Goal: Use online tool/utility: Utilize a website feature to perform a specific function

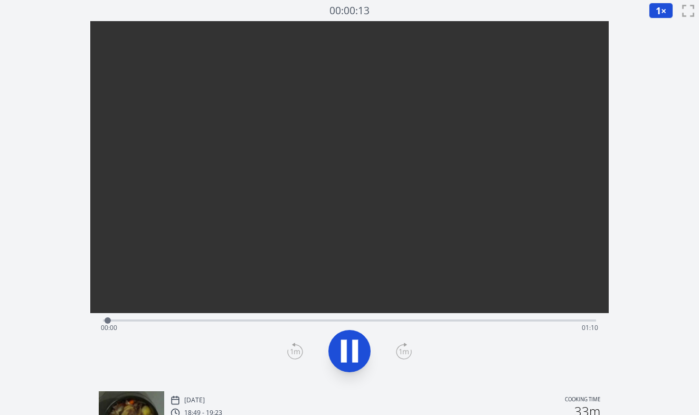
click at [221, 320] on div "Time elapsed: 00:00 Time remaining: 01:10" at bounding box center [350, 327] width 498 height 17
click at [288, 322] on div "Time elapsed: 00:17 Time remaining: 00:53" at bounding box center [350, 327] width 498 height 17
click at [276, 321] on div "Time elapsed: 00:27 Time remaining: 00:43" at bounding box center [350, 327] width 498 height 17
click at [263, 317] on div "Time elapsed: 00:25 Time remaining: 00:45" at bounding box center [349, 319] width 493 height 13
click at [245, 280] on video at bounding box center [349, 150] width 519 height 259
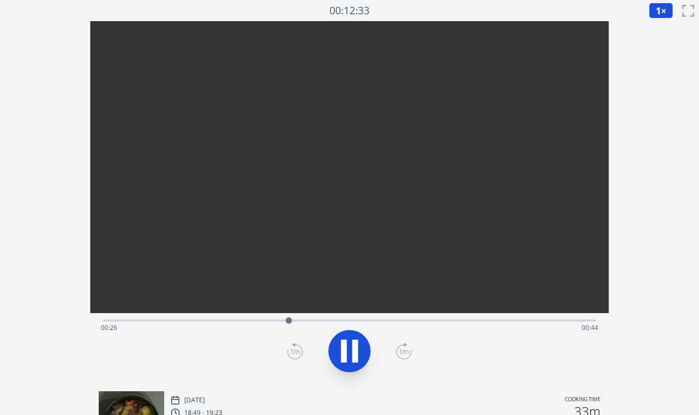
click at [325, 313] on div "Time elapsed: 00:26 Time remaining: 00:44" at bounding box center [349, 319] width 493 height 13
click at [349, 319] on div "Time elapsed: 00:31 Time remaining: 00:39" at bounding box center [350, 327] width 498 height 17
click at [368, 321] on div "Time elapsed: 00:35 Time remaining: 00:35" at bounding box center [350, 327] width 498 height 17
click at [348, 347] on icon at bounding box center [350, 351] width 30 height 30
drag, startPoint x: 375, startPoint y: 321, endPoint x: 391, endPoint y: 329, distance: 17.7
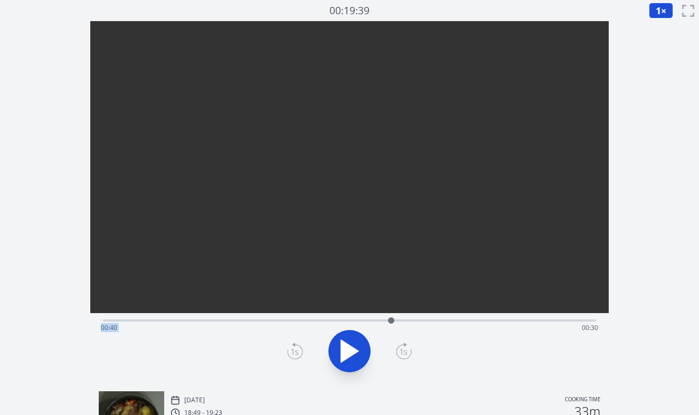
click at [391, 321] on div "Time elapsed: 00:40 Time remaining: 00:30" at bounding box center [349, 320] width 493 height 2
click at [365, 320] on div "Time elapsed: 00:40 Time remaining: 00:30" at bounding box center [350, 327] width 498 height 17
click at [348, 321] on div "Time elapsed: 00:37 Time remaining: 00:33" at bounding box center [350, 327] width 498 height 17
click at [335, 321] on div "Time elapsed: 00:34 Time remaining: 00:36" at bounding box center [350, 327] width 498 height 17
click at [322, 321] on div "Time elapsed: 00:32 Time remaining: 00:37" at bounding box center [350, 327] width 498 height 17
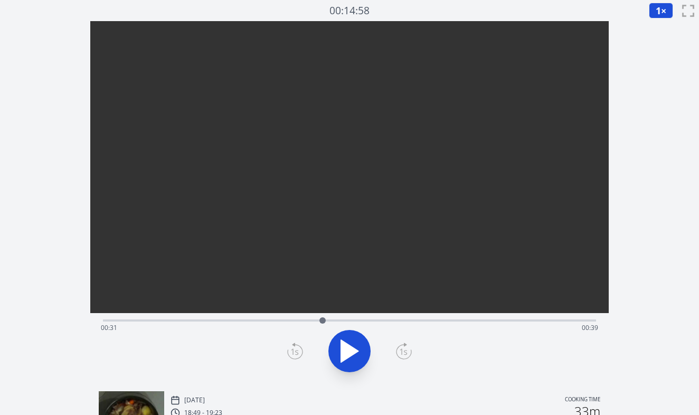
click at [303, 319] on div "Time elapsed: 00:31 Time remaining: 00:39" at bounding box center [350, 327] width 498 height 17
click at [284, 319] on div "Time elapsed: 00:28 Time remaining: 00:42" at bounding box center [350, 327] width 498 height 17
drag, startPoint x: 287, startPoint y: 318, endPoint x: 295, endPoint y: 320, distance: 8.7
click at [295, 320] on div at bounding box center [295, 320] width 6 height 6
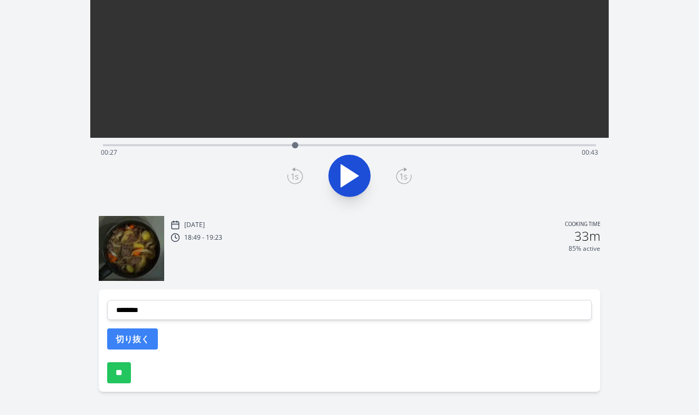
scroll to position [182, 0]
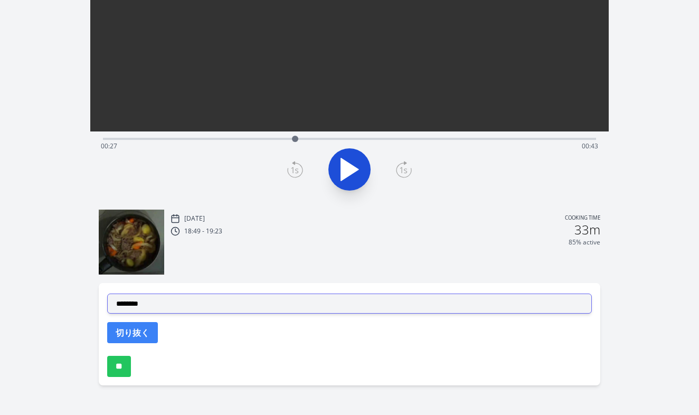
select select "**********"
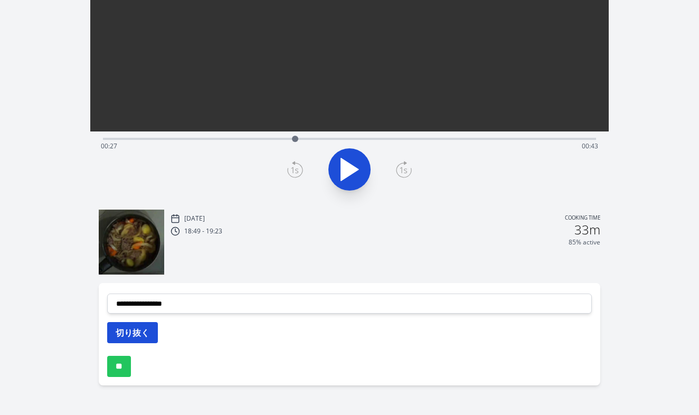
click at [130, 334] on button "切り抜く" at bounding box center [132, 332] width 51 height 21
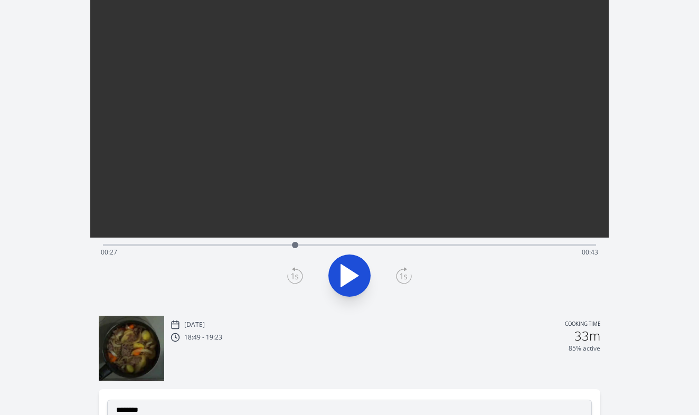
scroll to position [49, 0]
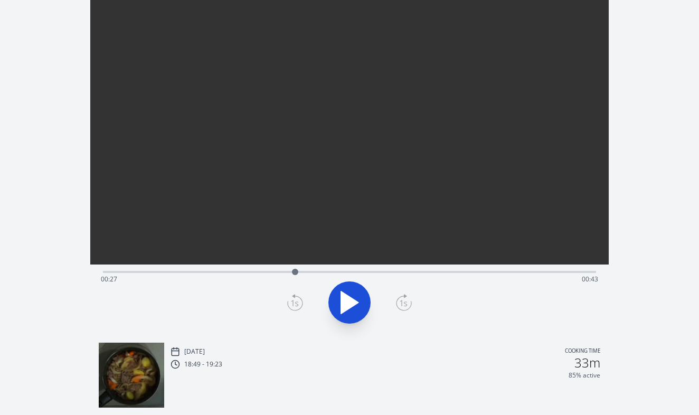
click at [330, 268] on div "Time elapsed: 00:27 Time remaining: 00:43" at bounding box center [349, 270] width 493 height 13
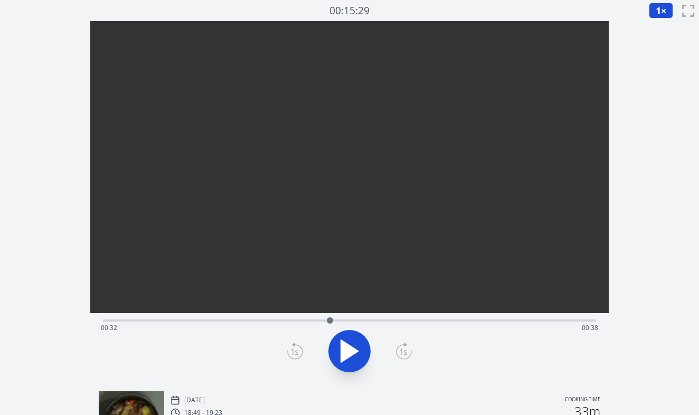
scroll to position [0, 0]
click at [349, 319] on div "Time elapsed: 00:32 Time remaining: 00:38" at bounding box center [350, 327] width 498 height 17
click at [338, 323] on div "Time elapsed: 00:34 Time remaining: 00:36" at bounding box center [350, 327] width 498 height 17
click at [321, 319] on div "Time elapsed: 00:33 Time remaining: 00:37" at bounding box center [350, 327] width 498 height 17
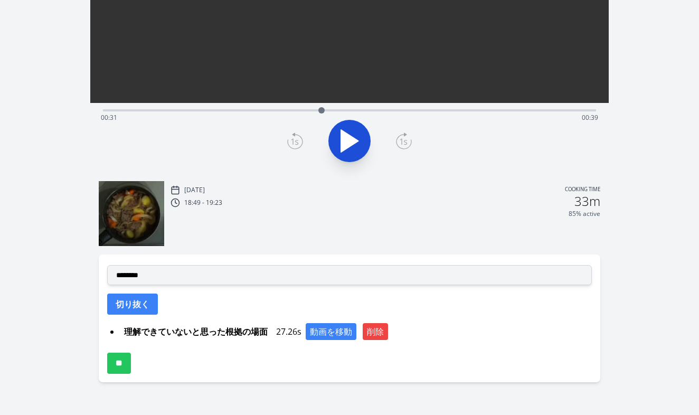
scroll to position [210, 0]
select select "**********"
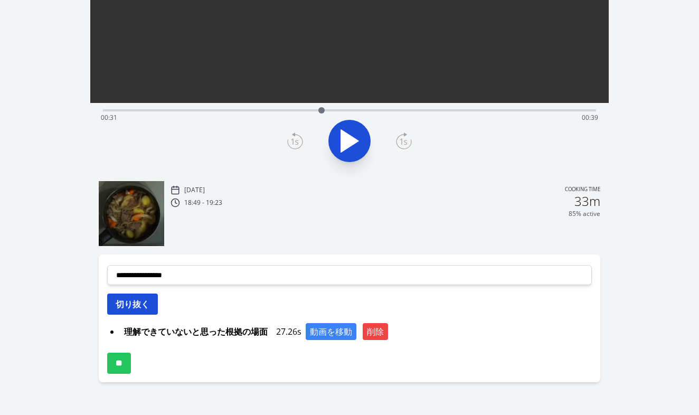
click at [150, 303] on button "切り抜く" at bounding box center [132, 303] width 51 height 21
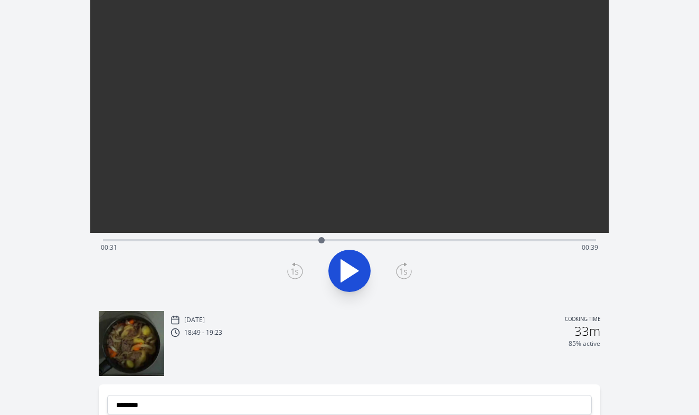
scroll to position [71, 0]
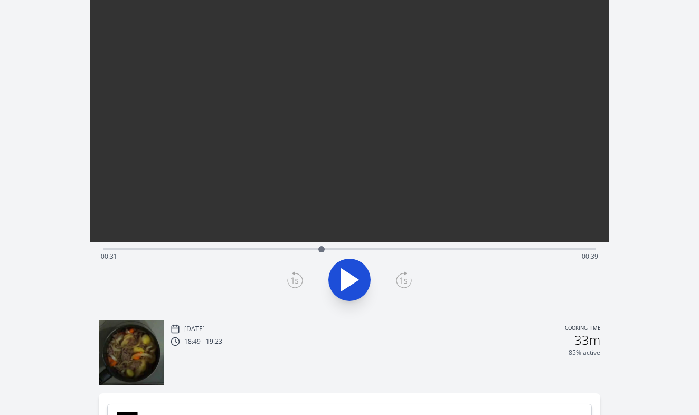
click at [334, 249] on div "Time elapsed: 00:31 Time remaining: 00:39" at bounding box center [350, 256] width 498 height 17
click at [294, 248] on div "Time elapsed: 00:32 Time remaining: 00:38" at bounding box center [350, 256] width 498 height 17
click at [264, 246] on div "Time elapsed: 00:27 Time remaining: 00:43" at bounding box center [349, 248] width 493 height 13
click at [244, 248] on div "Time elapsed: 00:22 Time remaining: 00:48" at bounding box center [350, 256] width 498 height 17
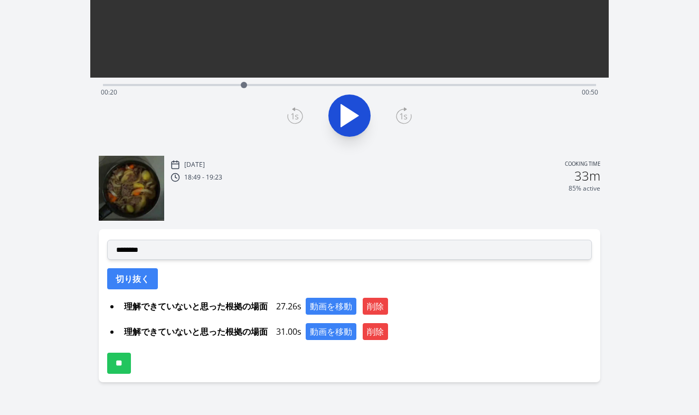
scroll to position [235, 0]
select select "**********"
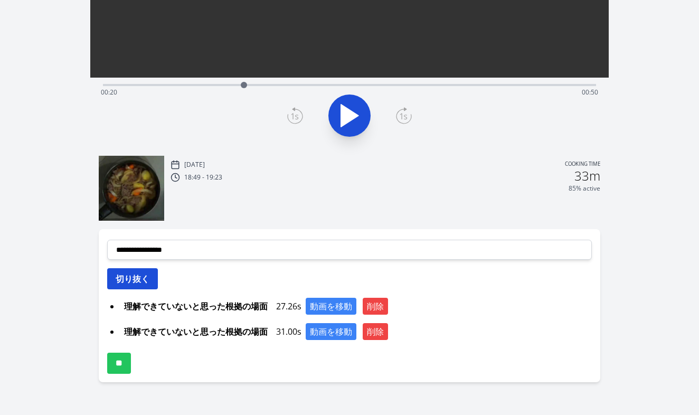
click at [144, 281] on button "切り抜く" at bounding box center [132, 278] width 51 height 21
select select
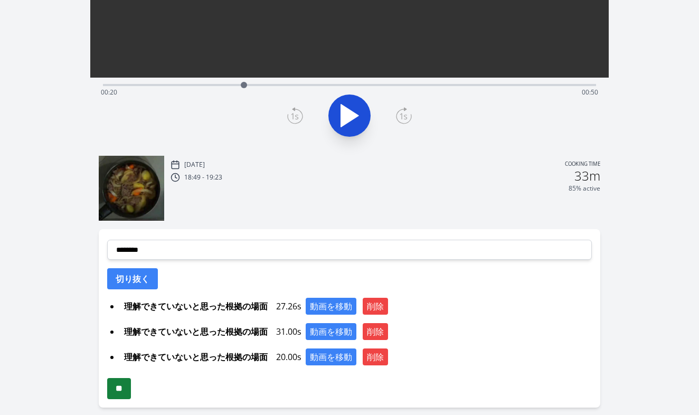
click at [131, 387] on input "**" at bounding box center [119, 388] width 24 height 21
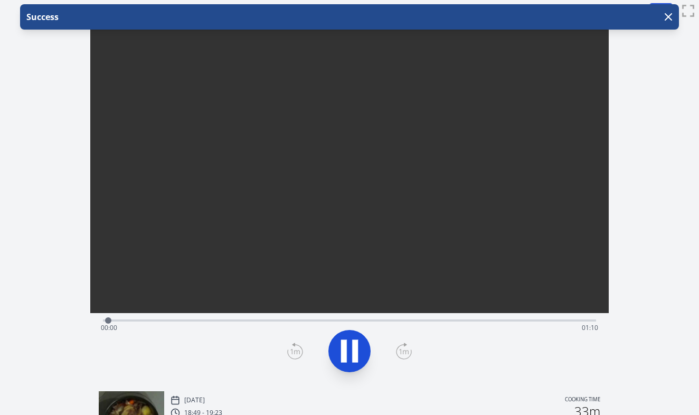
click at [306, 317] on div "Time elapsed: 00:00 Time remaining: 01:10" at bounding box center [349, 319] width 493 height 13
click at [292, 317] on div "Time elapsed: 00:30 Time remaining: 00:40" at bounding box center [349, 319] width 493 height 13
drag, startPoint x: 313, startPoint y: 320, endPoint x: 288, endPoint y: 323, distance: 26.1
click at [288, 323] on div at bounding box center [288, 320] width 16 height 16
click at [339, 350] on icon at bounding box center [350, 351] width 30 height 30
